Goal: Find specific page/section: Find specific page/section

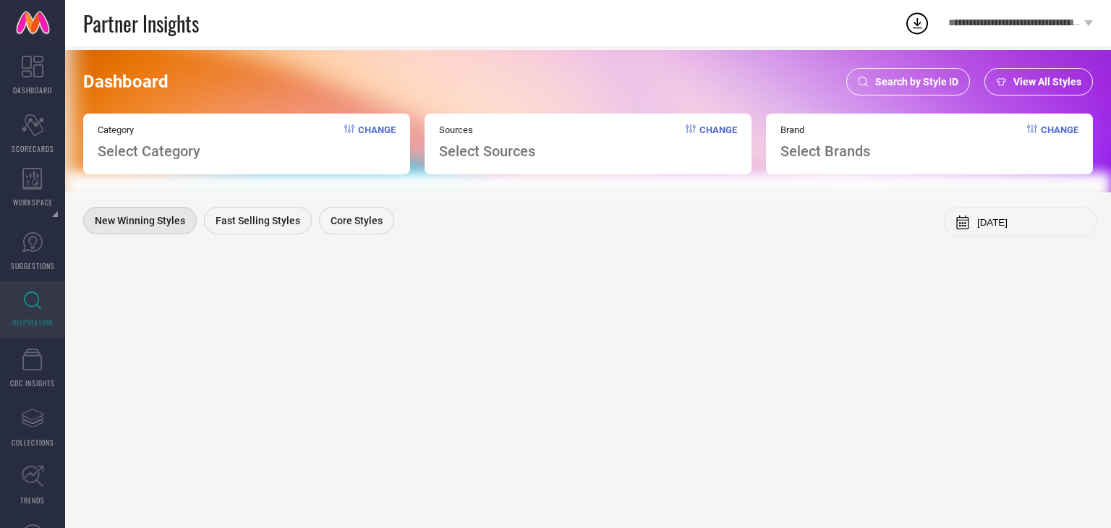
click at [909, 75] on div "Search by Style ID" at bounding box center [909, 81] width 124 height 27
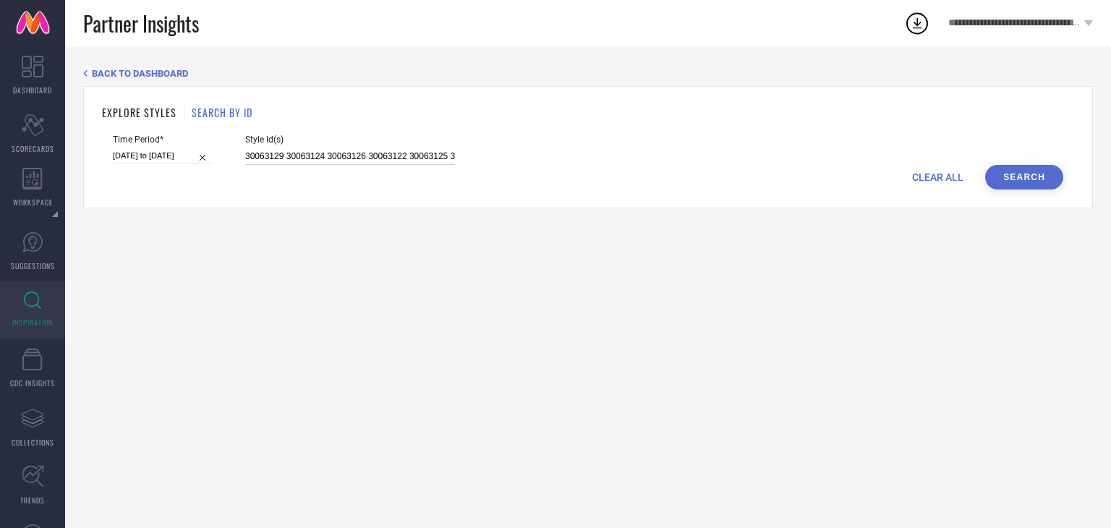
click at [246, 157] on input "30063129 30063124 30063126 30063122 30063125 33578109 24169900 31541529 3357842…" at bounding box center [350, 156] width 210 height 17
type input "A30063129 30063124 30063126 30063122 30063125 33578109 24169900 31541529 335784…"
paste input "26314956 36521519 13673212 12275262 27048688 25922838 31917360 18432322 1616107…"
type input "26314956 36521519 13673212 12275262 27048688 25922838 31917360 18432322 1616107…"
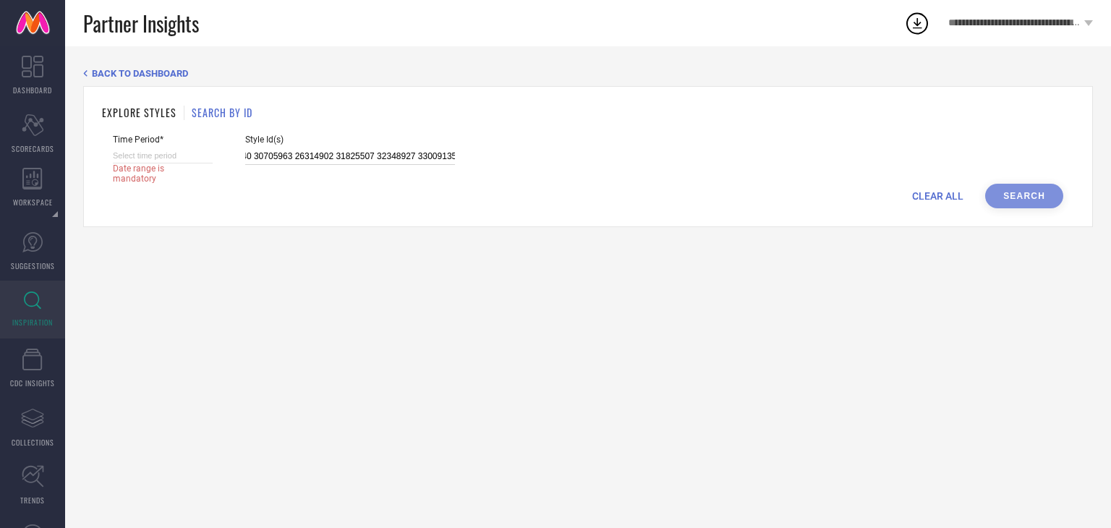
select select "8"
select select "2025"
select select "9"
select select "2025"
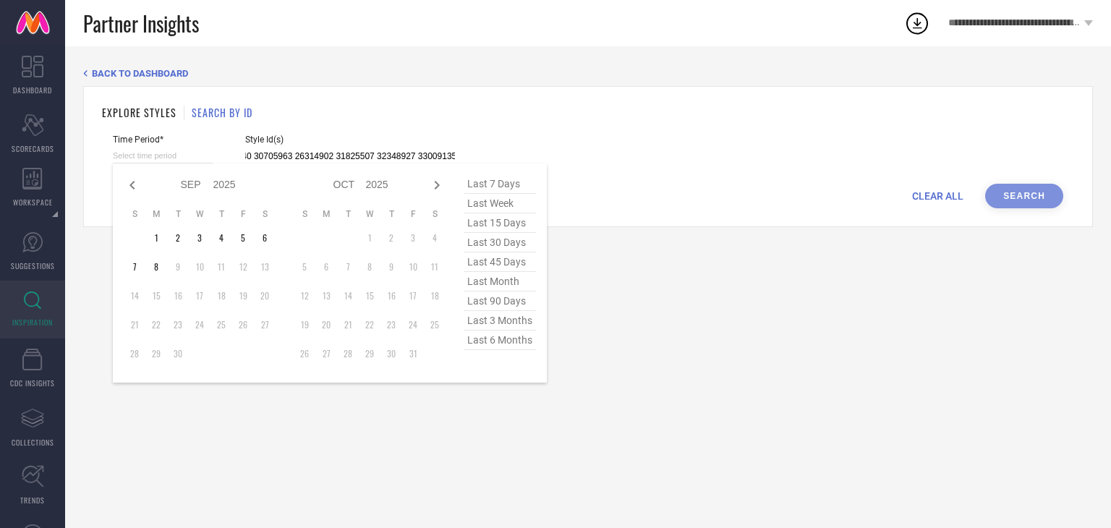
click at [156, 156] on input at bounding box center [163, 155] width 100 height 15
type input "26314956 36521519 13673212 12275262 27048688 25922838 31917360 18432322 1616107…"
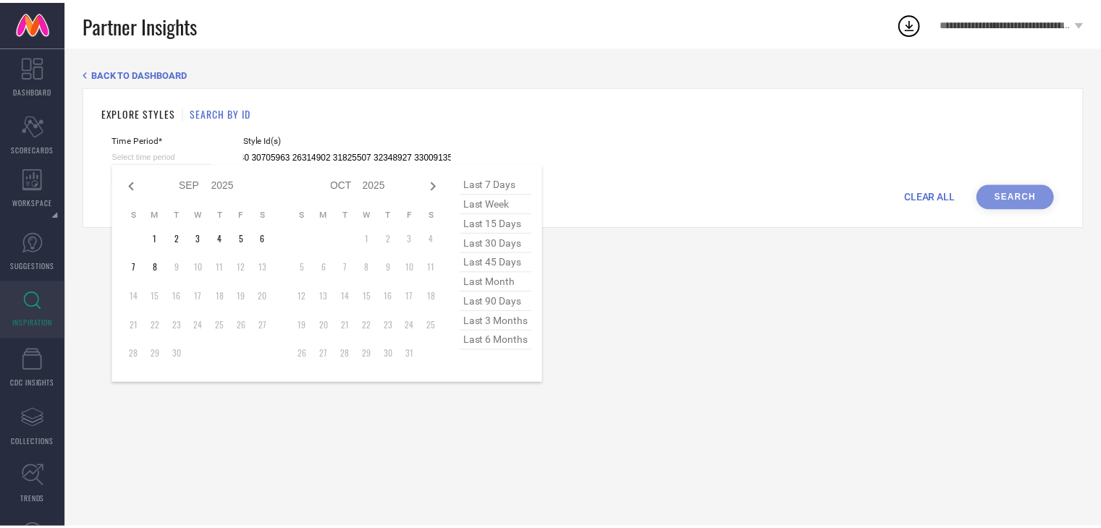
scroll to position [0, 0]
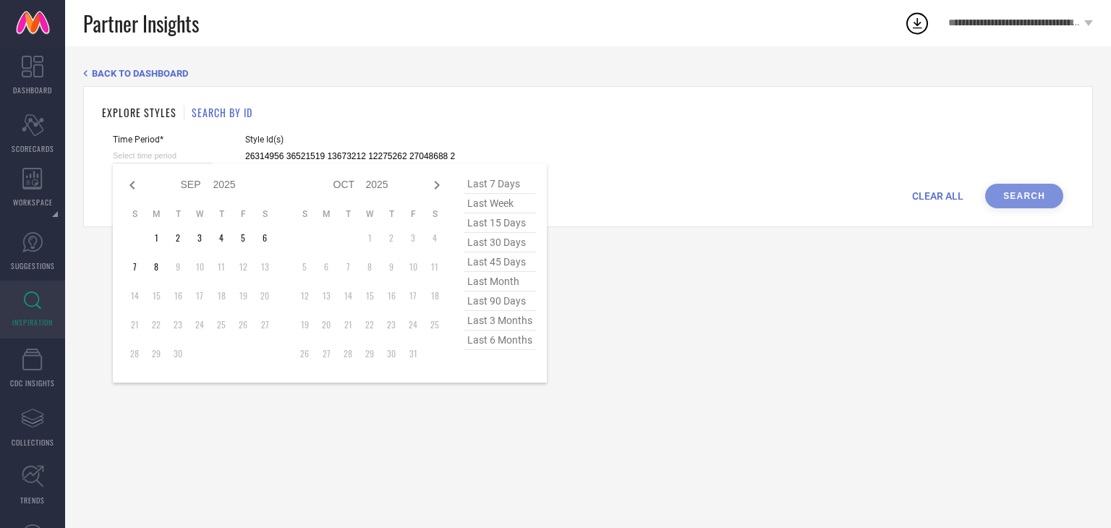
click at [491, 241] on span "last 30 days" at bounding box center [500, 243] width 72 height 20
type input "[DATE] to [DATE]"
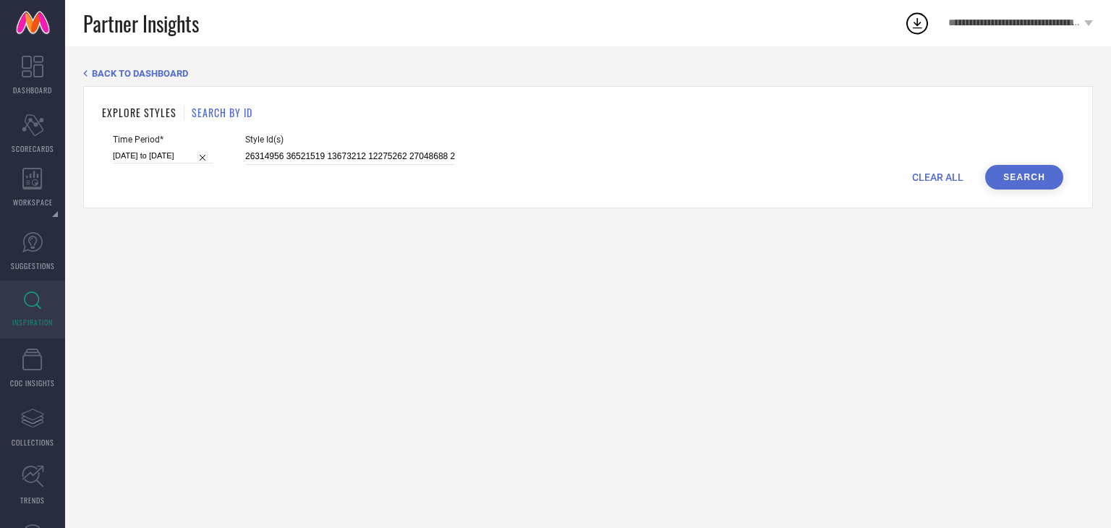
click at [1049, 177] on button "Search" at bounding box center [1025, 177] width 78 height 25
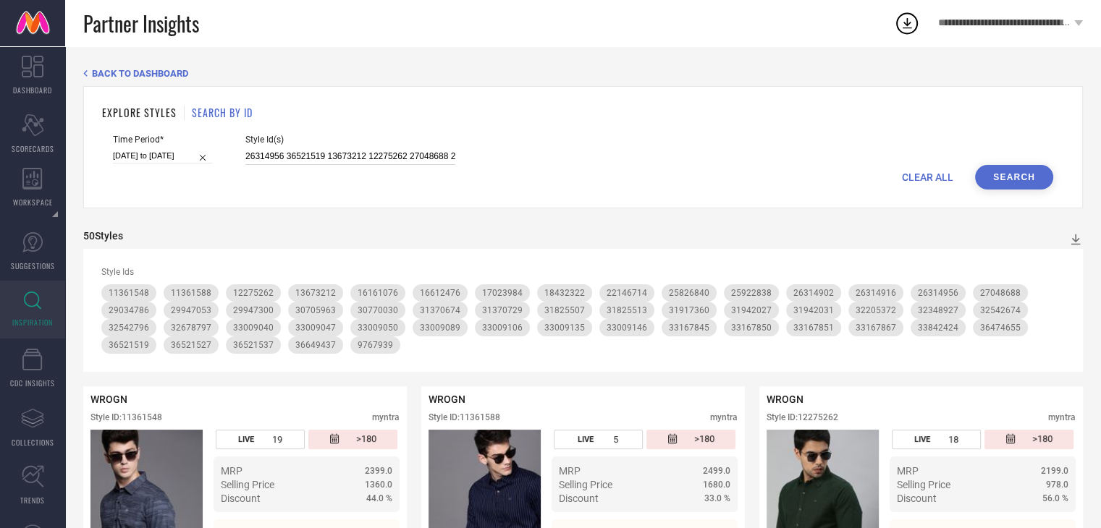
click at [245, 154] on input "26314956 36521519 13673212 12275262 27048688 25922838 31917360 18432322 1616107…" at bounding box center [350, 156] width 210 height 17
paste input "33133580 32642772 25955318 31326616 31326596 33133561 31799458 23054212 3487608…"
type input "33133580 32642772 25955318 31326616 31326596 33133561 31799458 23054212 3487608…"
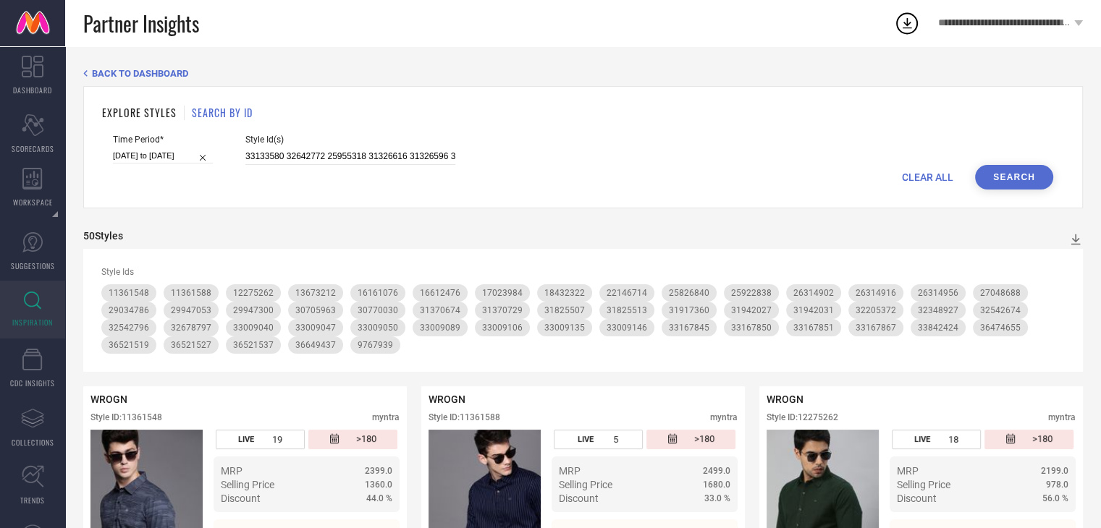
click at [1030, 180] on button "Search" at bounding box center [1014, 177] width 78 height 25
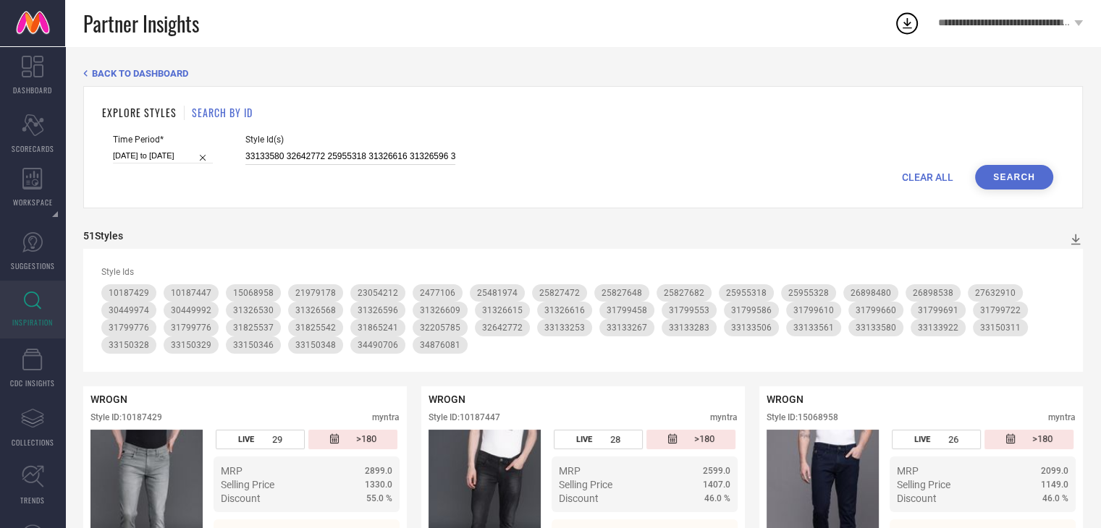
click at [245, 156] on input "33133580 32642772 25955318 31326616 31326596 33133561 31799458 23054212 3487608…" at bounding box center [350, 156] width 210 height 17
paste input "30829217 30829205 30829154 30829207 11560484 31169153 30829188 31721312 3172212…"
type input "30829217 30829205 30829154 30829207 11560484 31169153 30829188 31721312 3172212…"
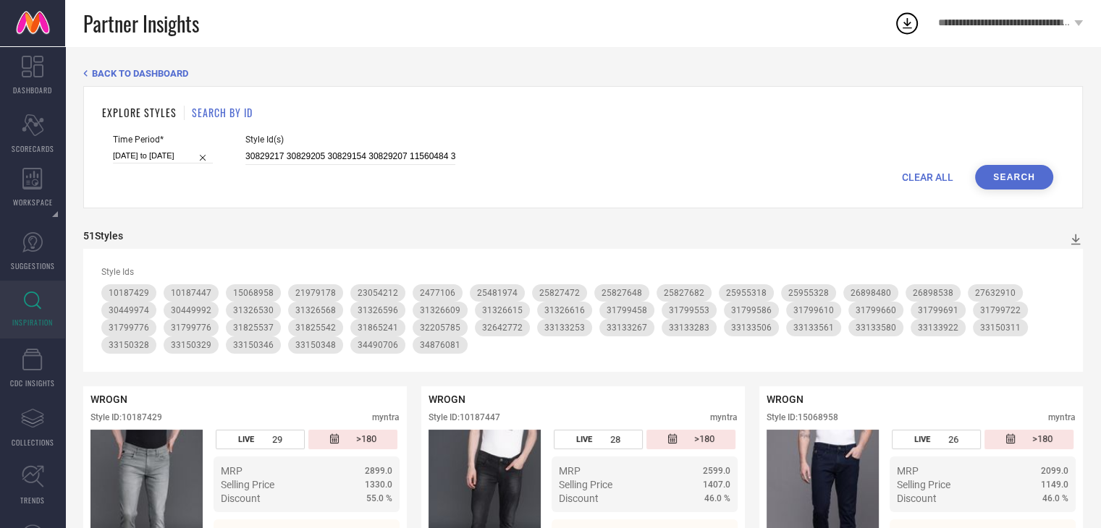
click at [1025, 177] on button "Search" at bounding box center [1014, 177] width 78 height 25
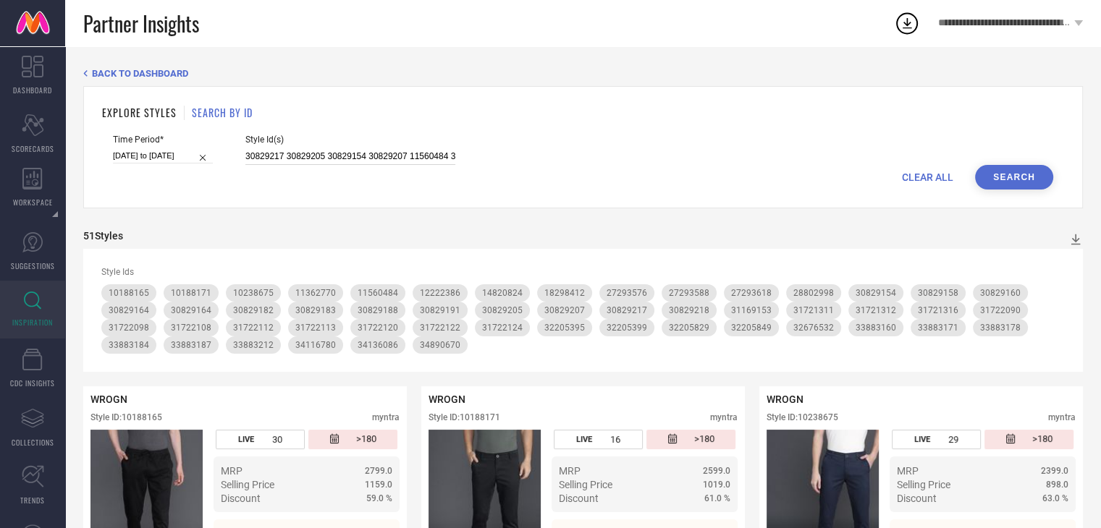
click at [245, 155] on input "30829217 30829205 30829154 30829207 11560484 31169153 30829188 31721312 3172212…" at bounding box center [350, 156] width 210 height 17
paste input "34135752 31825459 30776661 30129085 30129087 15069126 31825491 30776663 3133065…"
type input "34135752 31825459 30776661 30129085 30129087 15069126 31825491 30776663 3133065…"
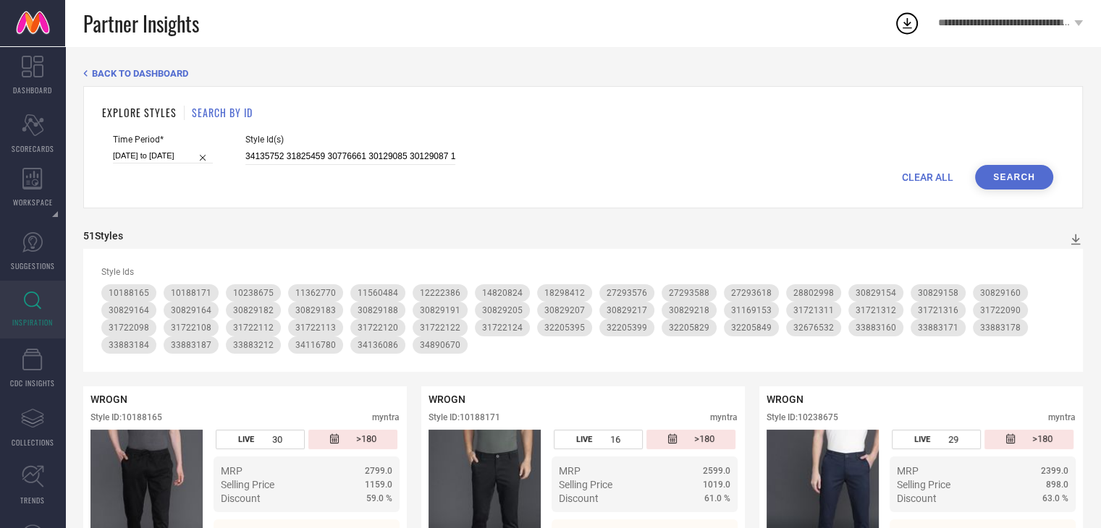
click at [996, 177] on button "Search" at bounding box center [1014, 177] width 78 height 25
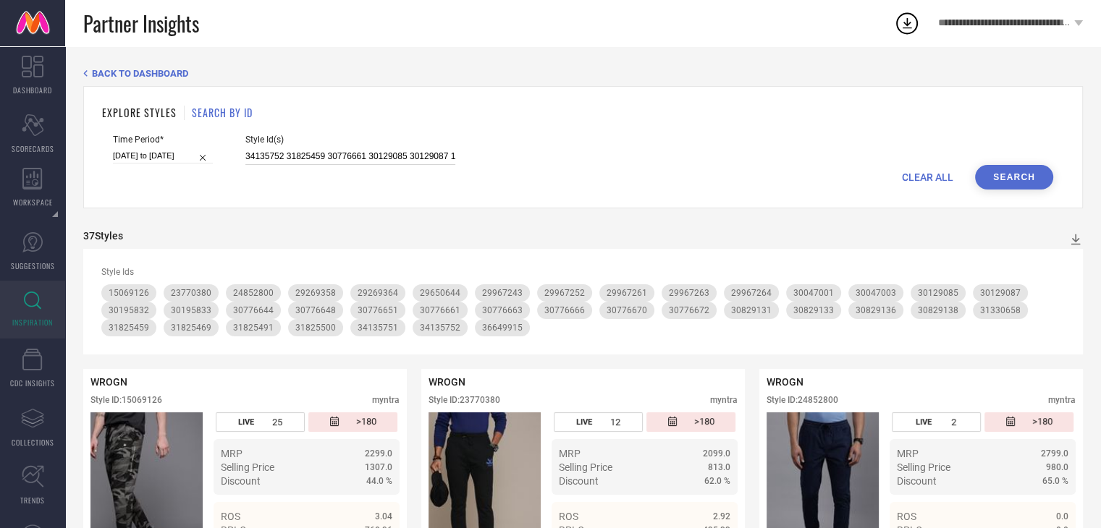
click at [245, 155] on input "34135752 31825459 30776661 30129085 30129087 15069126 31825491 30776663 3133065…" at bounding box center [350, 156] width 210 height 17
paste input "9680385 8717975 10863018 35888507 15557590 8717979 29936232 29265888 11904108 1…"
type input "9680385 8717975 10863018 35888507 15557590 8717979 29936232 29265888 11904108 1…"
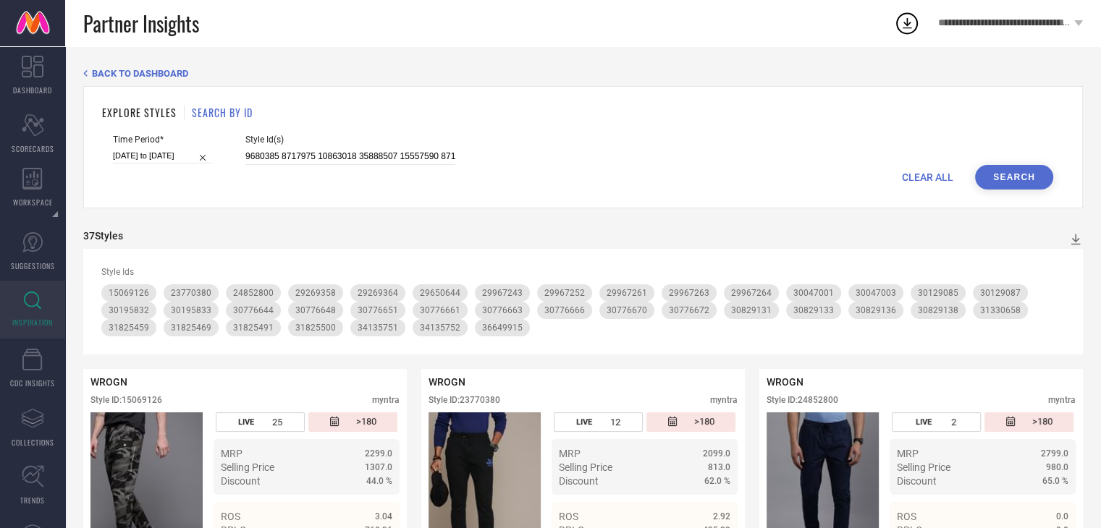
click at [1004, 165] on button "Search" at bounding box center [1014, 177] width 78 height 25
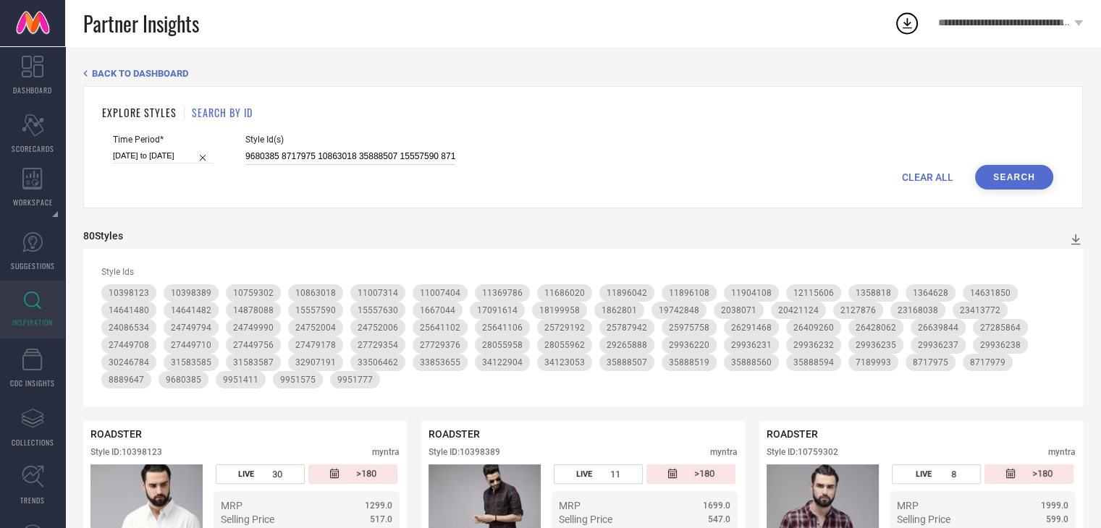
click at [245, 157] on input "9680385 8717975 10863018 35888507 15557590 8717979 29936232 29265888 11904108 1…" at bounding box center [350, 156] width 210 height 17
paste input "1265391 1358818 1862801 2038071 7189993 8717975 8717979 9680385 10398123 106735…"
type input "1265391 1358818 1862801 2038071 7189993 8717975 8717979 9680385 10398123 106735…"
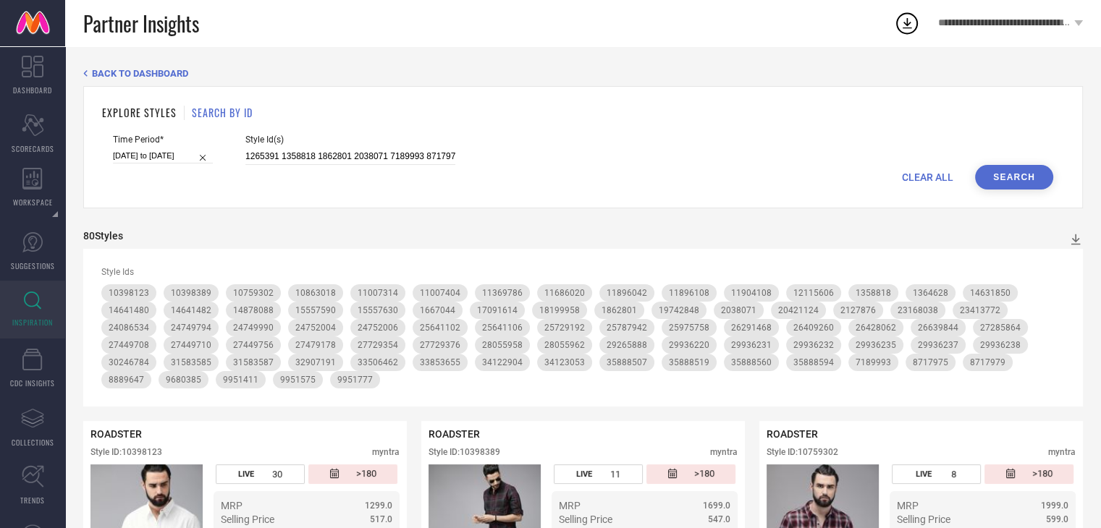
click at [1004, 179] on button "Search" at bounding box center [1014, 177] width 78 height 25
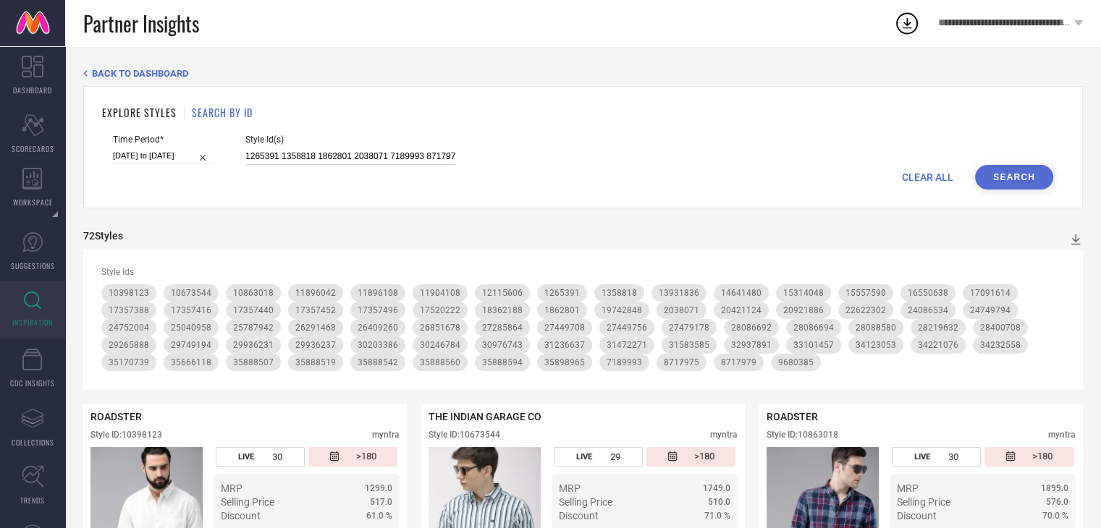
click at [246, 157] on input "1265391 1358818 1862801 2038071 7189993 8717975 8717979 9680385 10398123 106735…" at bounding box center [350, 156] width 210 height 17
paste input "1265391 1358818 1862801 2038071 7189993 8717975 8717979 9680385 10398123 106735…"
type input "1265391 1358818 1862801 2038071 7189993 8717975 8717979 9680385 10398123 106735…"
click at [1032, 181] on button "Search" at bounding box center [1014, 177] width 78 height 25
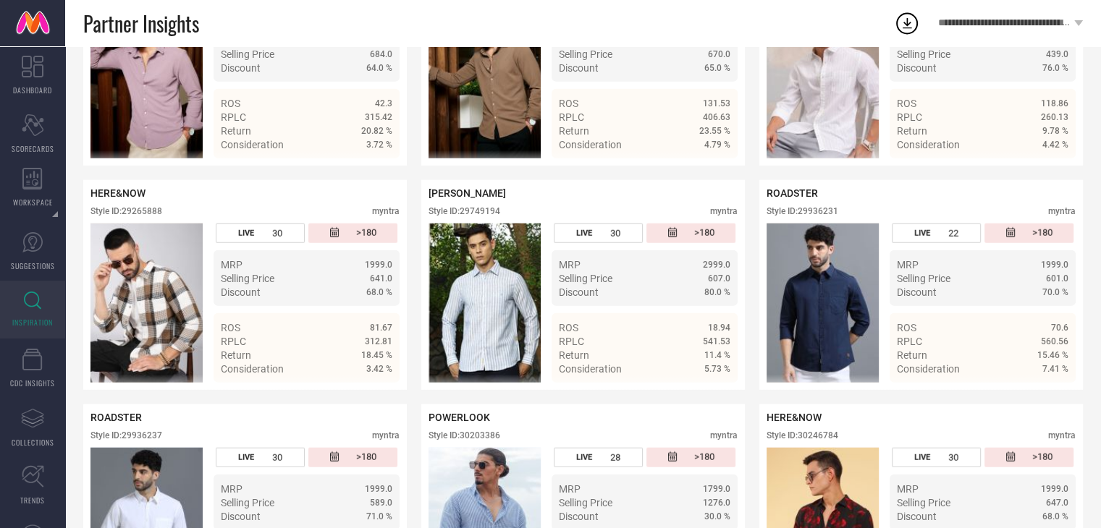
scroll to position [3582, 0]
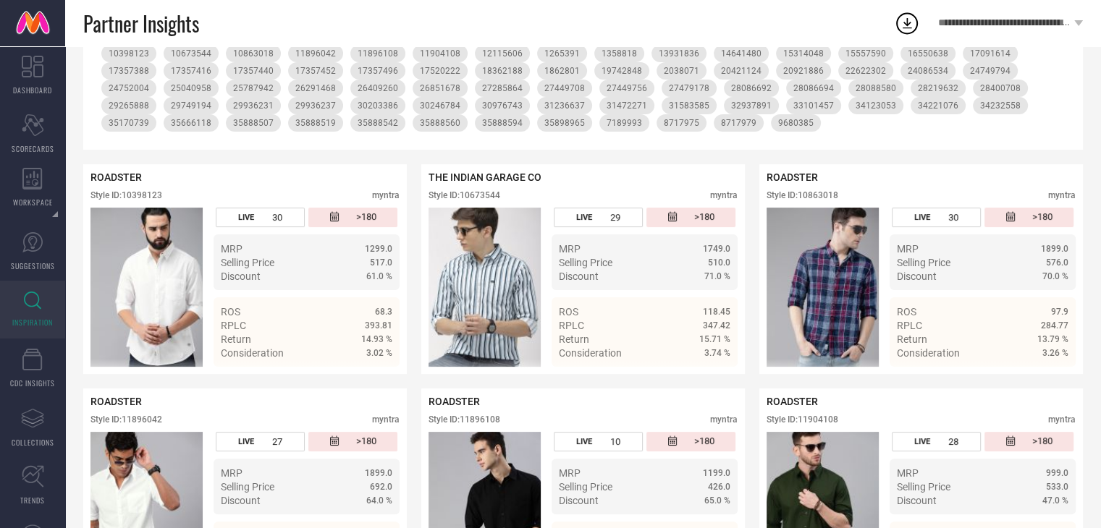
scroll to position [0, 0]
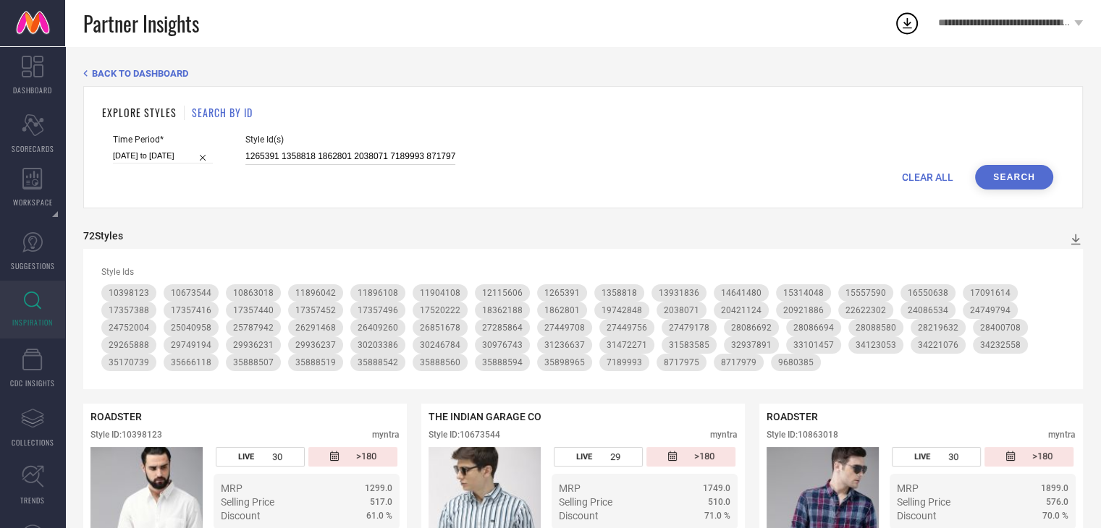
click at [245, 156] on input "1265391 1358818 1862801 2038071 7189993 8717975 8717979 9680385 10398123 106735…" at bounding box center [350, 156] width 210 height 17
paste input "2167357 5125961 11354630 13859544 15923976 16098822 16515138 16515146 16951956 …"
type input "2167357 5125961 11354630 13859544 15923976 16098822 16515138 16515146 16951956 …"
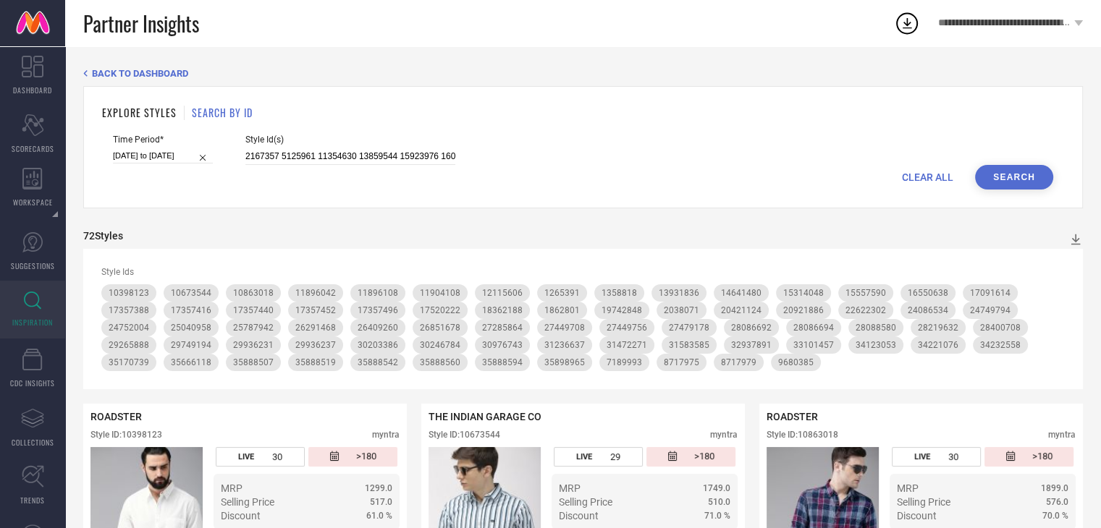
click at [1023, 181] on button "Search" at bounding box center [1014, 177] width 78 height 25
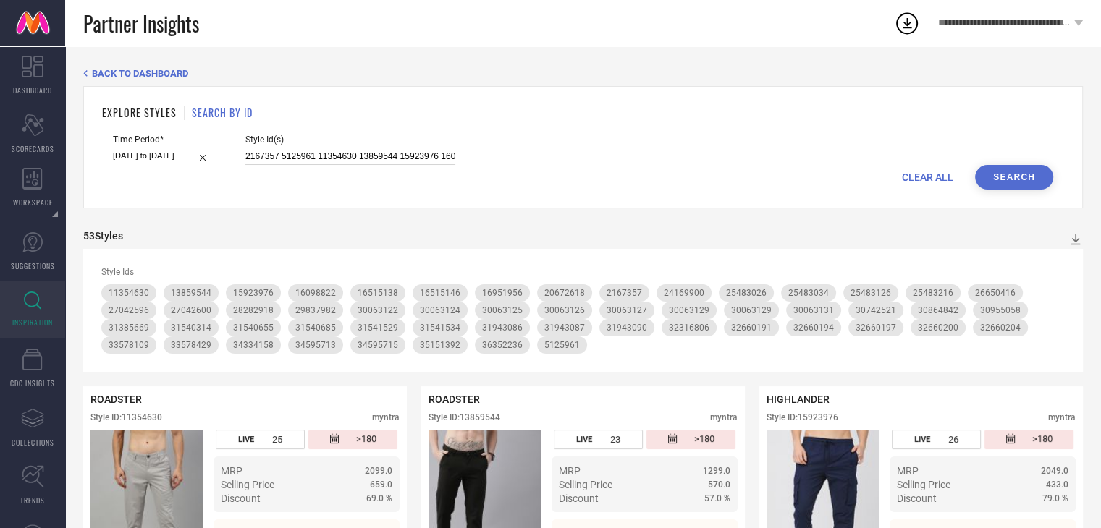
click at [246, 157] on input "2167357 5125961 11354630 13859544 15923976 16098822 16515138 16515146 16951956 …" at bounding box center [350, 156] width 210 height 17
paste input "33101457 35737889 33101457 32494271 30498936 30144470 35666118 35737889 3065041…"
type input "33101457 35737889 33101457 32494271 30498936 30144470 35666118 35737889 3065041…"
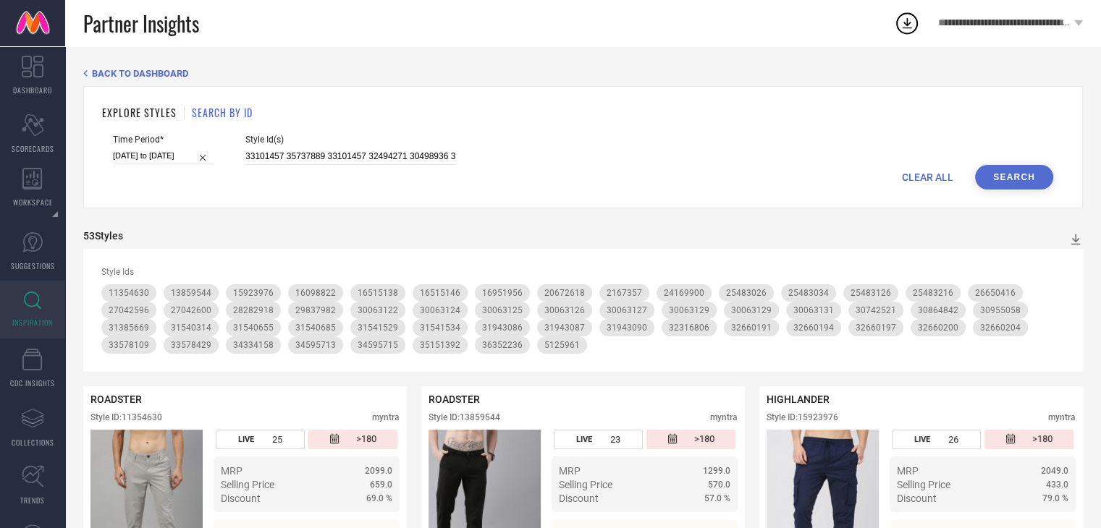
click at [1007, 178] on button "Search" at bounding box center [1014, 177] width 78 height 25
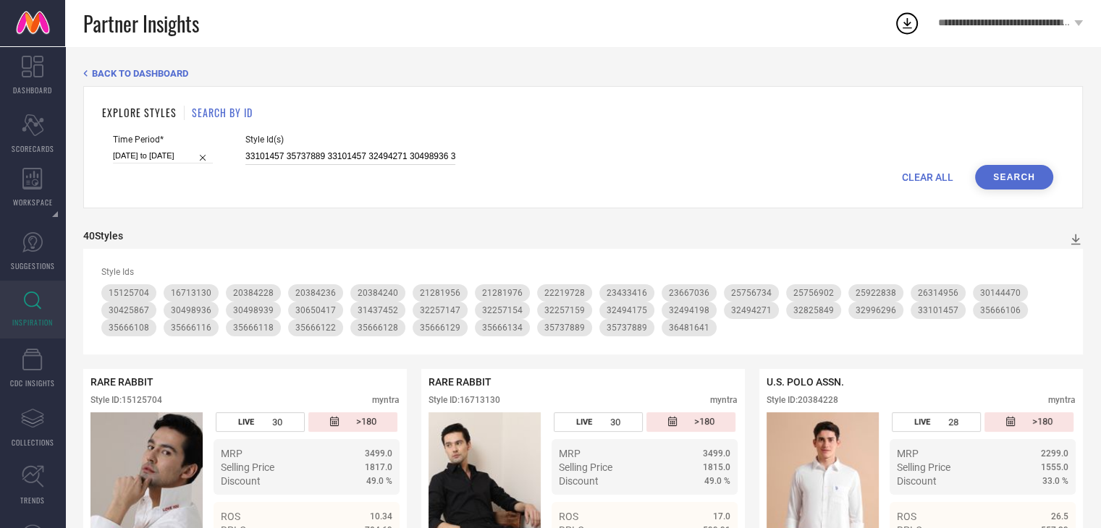
click at [245, 158] on input "33101457 35737889 33101457 32494271 30498936 30144470 35666118 35737889 3065041…" at bounding box center [350, 156] width 210 height 17
paste input "20412334 20412334 25756684 31284395 35552306 31284331 31579381 34834418 3128439…"
type input "20412334 20412334 25756684 31284395 35552306 31284331 31579381 34834418 3128439…"
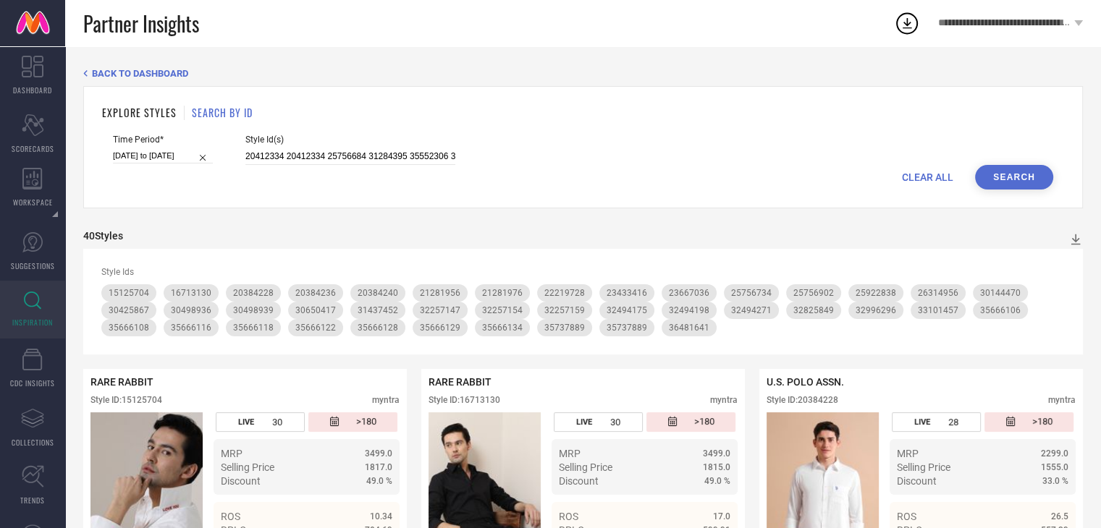
click at [1016, 176] on button "Search" at bounding box center [1014, 177] width 78 height 25
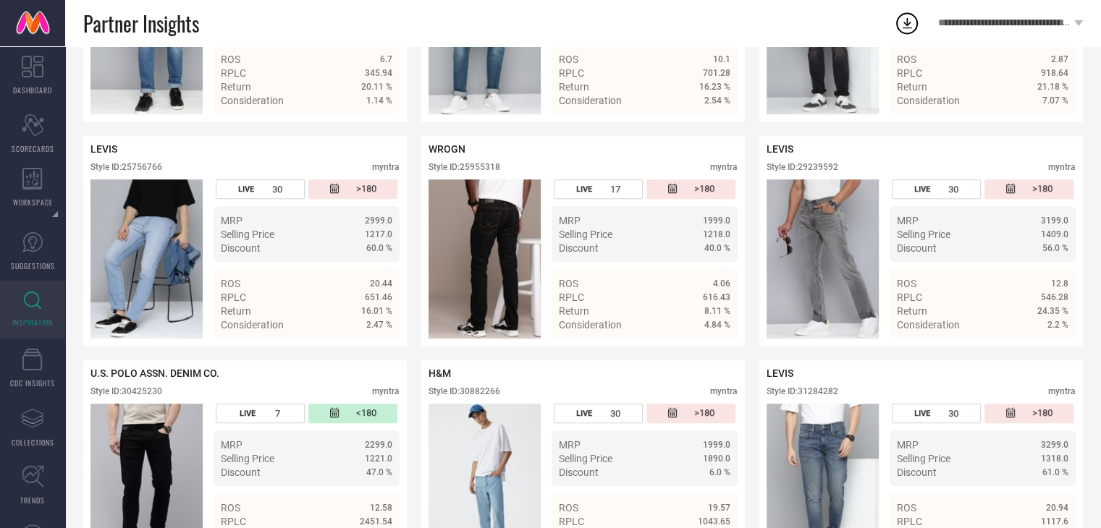
scroll to position [928, 0]
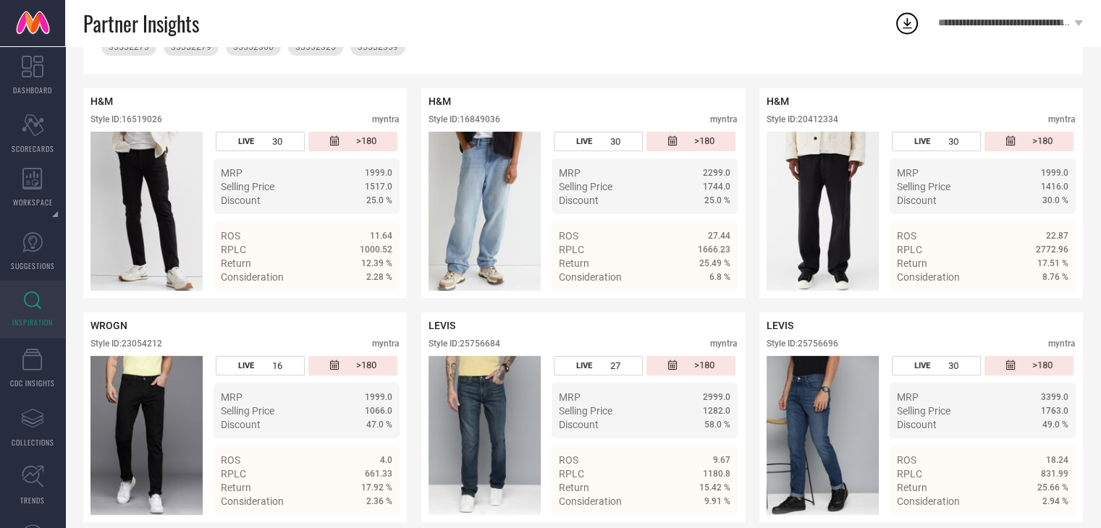
scroll to position [0, 0]
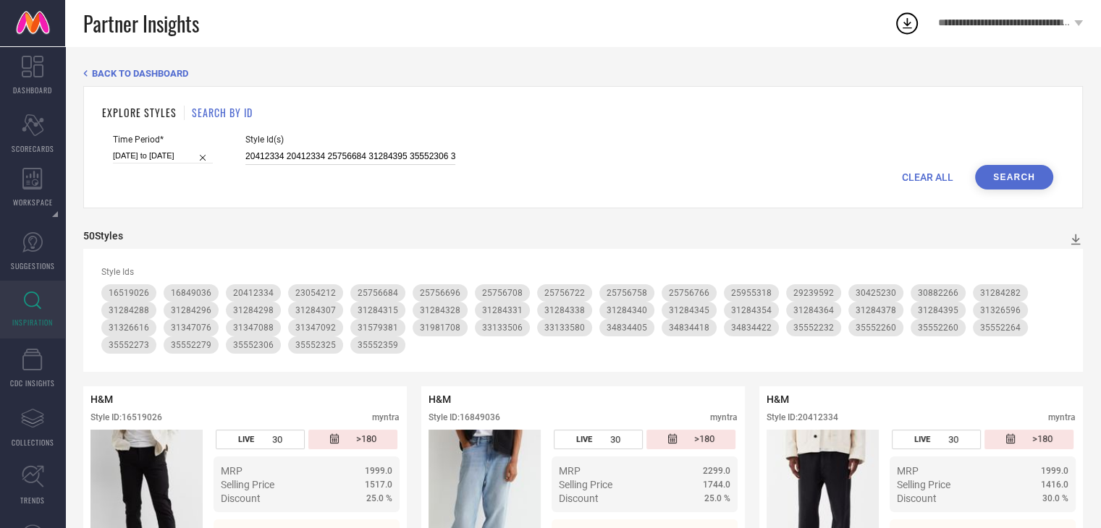
click at [245, 159] on input "20412334 20412334 25756684 31284395 35552306 31284331 31579381 34834418 3128439…" at bounding box center [350, 156] width 210 height 17
paste input "30829217 25756872 31633040 30829205 29239574 30829154 25756872 31169153 3082920…"
type input "30829217 25756872 31633040 30829205 29239574 30829154 25756872 31169153 3082920…"
click at [1013, 184] on button "Search" at bounding box center [1014, 177] width 78 height 25
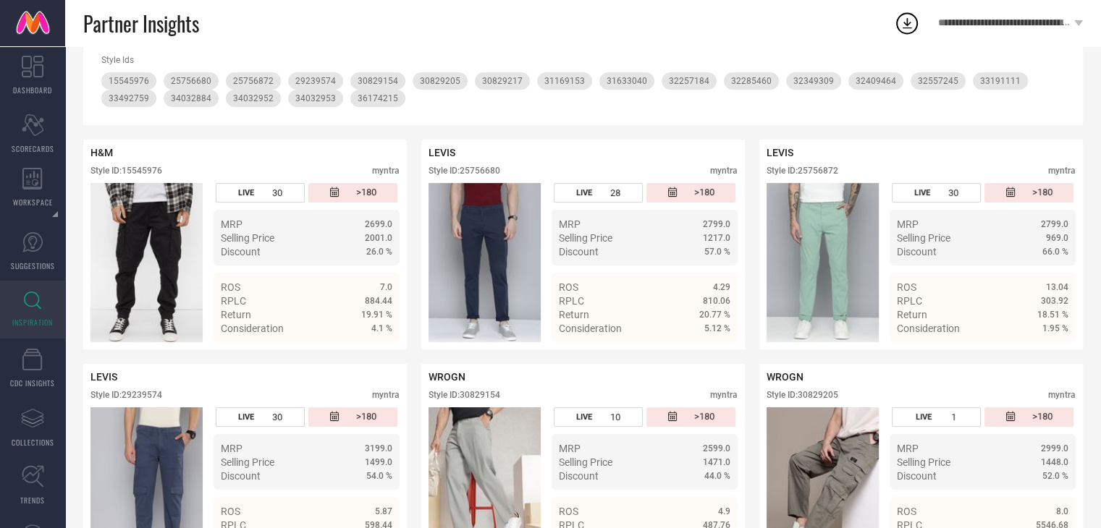
scroll to position [0, 0]
